Goal: Information Seeking & Learning: Learn about a topic

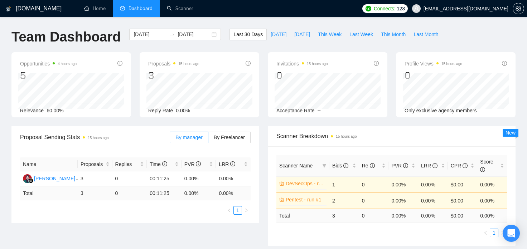
click at [449, 34] on div "Team Dashboard [DATE] [DATE] Last 30 Days [DATE] [DATE] This Week Last Week Thi…" at bounding box center [263, 41] width 512 height 24
drag, startPoint x: 397, startPoint y: 94, endPoint x: 319, endPoint y: 16, distance: 110.0
click at [319, 16] on div "[DOMAIN_NAME] Home Dashboard Scanner Connects: 123 [EMAIL_ADDRESS][DOMAIN_NAME]…" at bounding box center [263, 216] width 527 height 432
click at [329, 47] on div "Last 30 Days [DATE] [DATE] This Week Last Week This Month Last Month" at bounding box center [335, 41] width 221 height 24
click at [184, 9] on link "Scanner" at bounding box center [180, 8] width 26 height 6
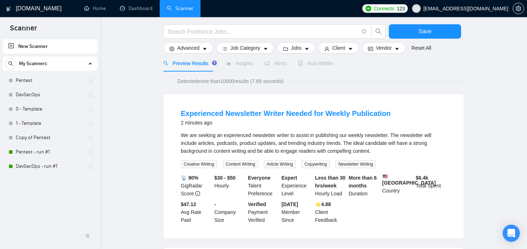
scroll to position [39, 0]
click at [46, 154] on link "Pentest - run #1" at bounding box center [50, 152] width 68 height 14
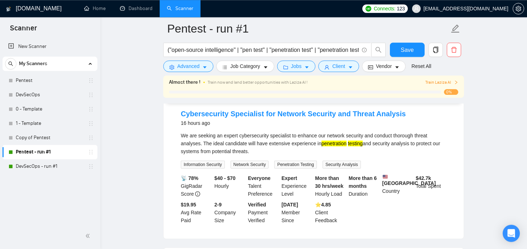
scroll to position [59, 0]
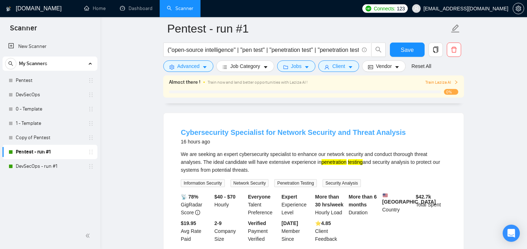
click at [358, 133] on link "Cybersecurity Specialist for Network Security and Threat Analysis" at bounding box center [293, 132] width 225 height 8
